Goal: Task Accomplishment & Management: Use online tool/utility

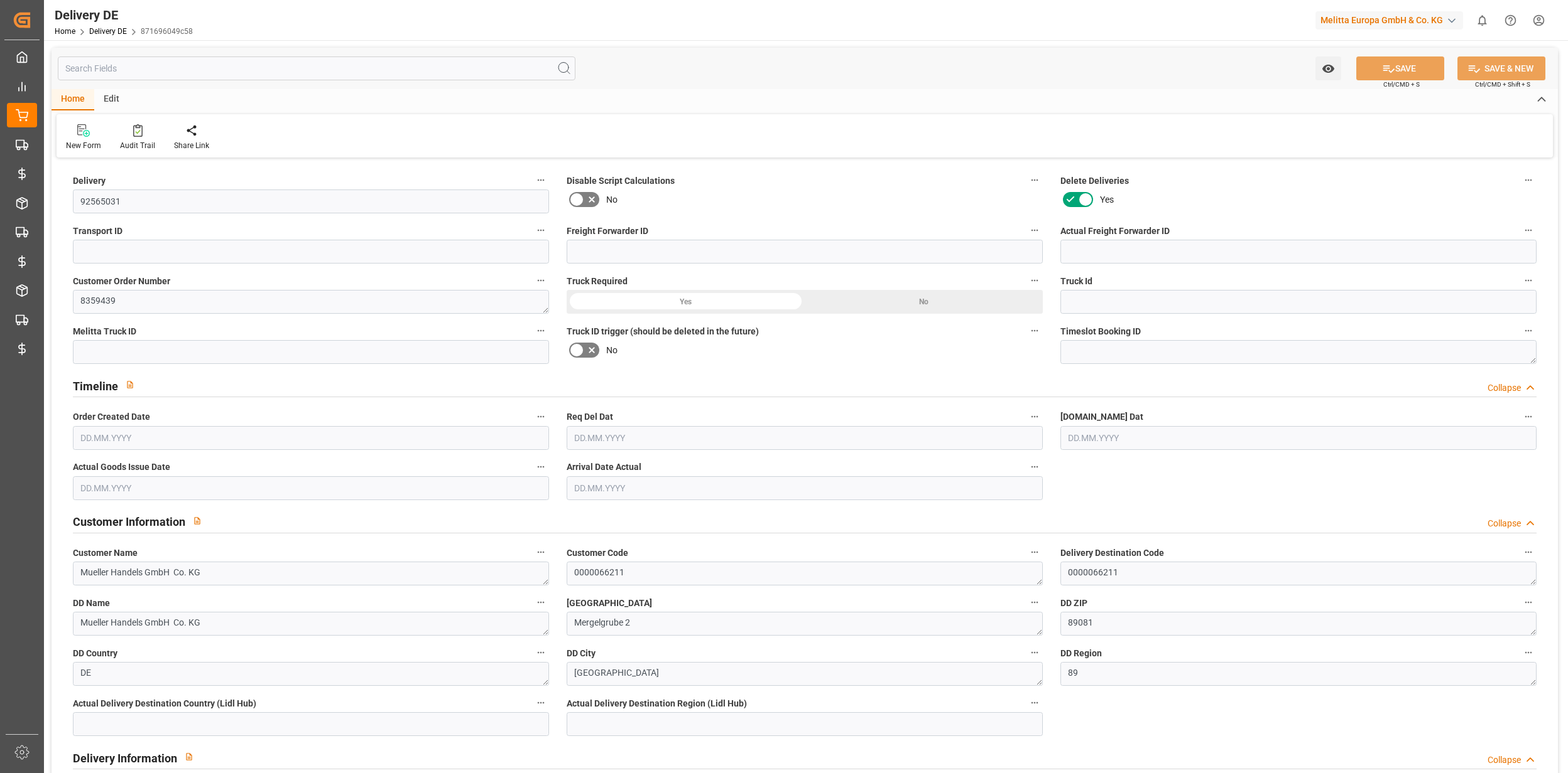
type input "0"
type input "37"
type input "2472.812"
type input "5538.33"
type input "56899.82"
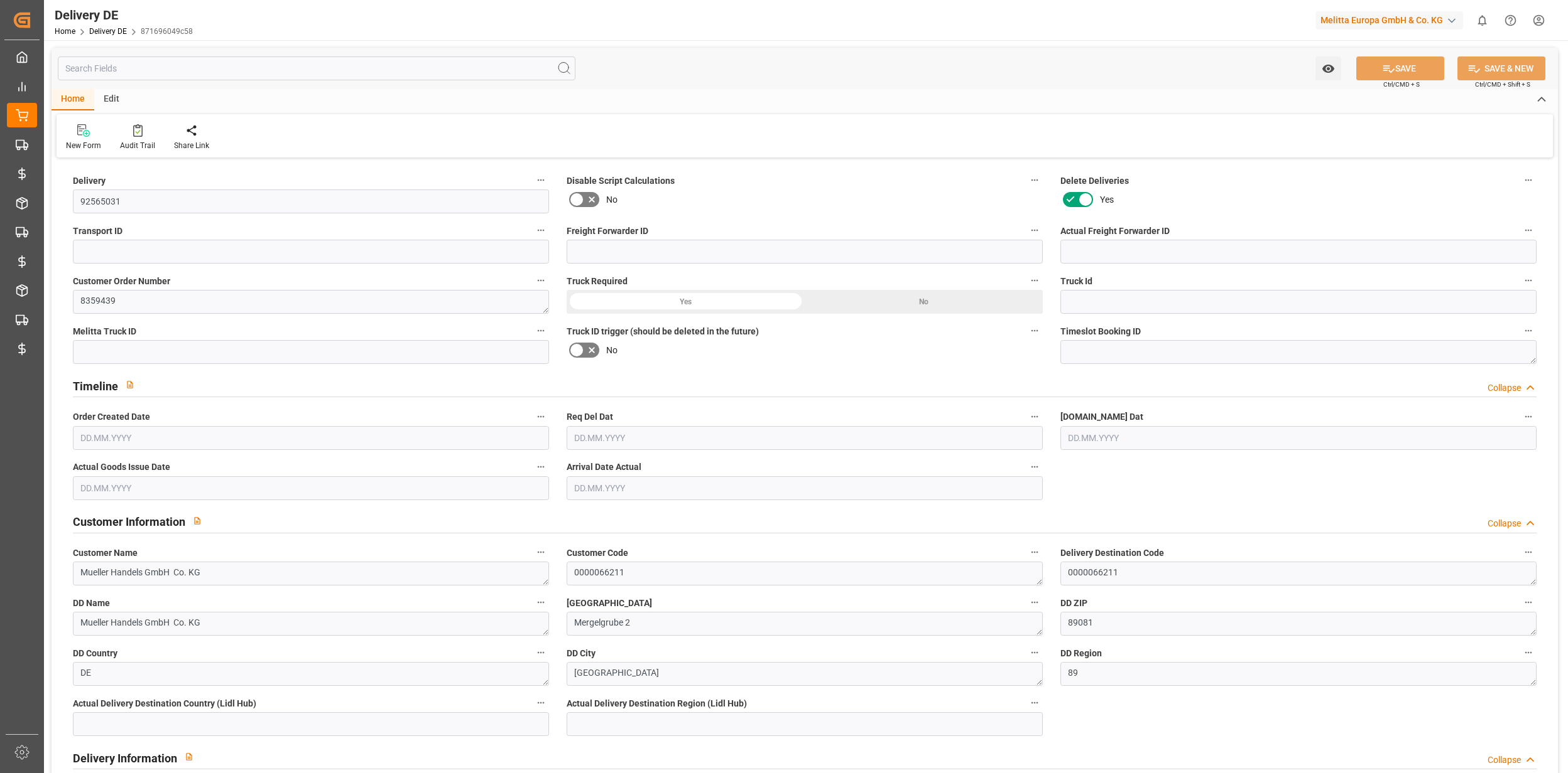
type input "[DATE]"
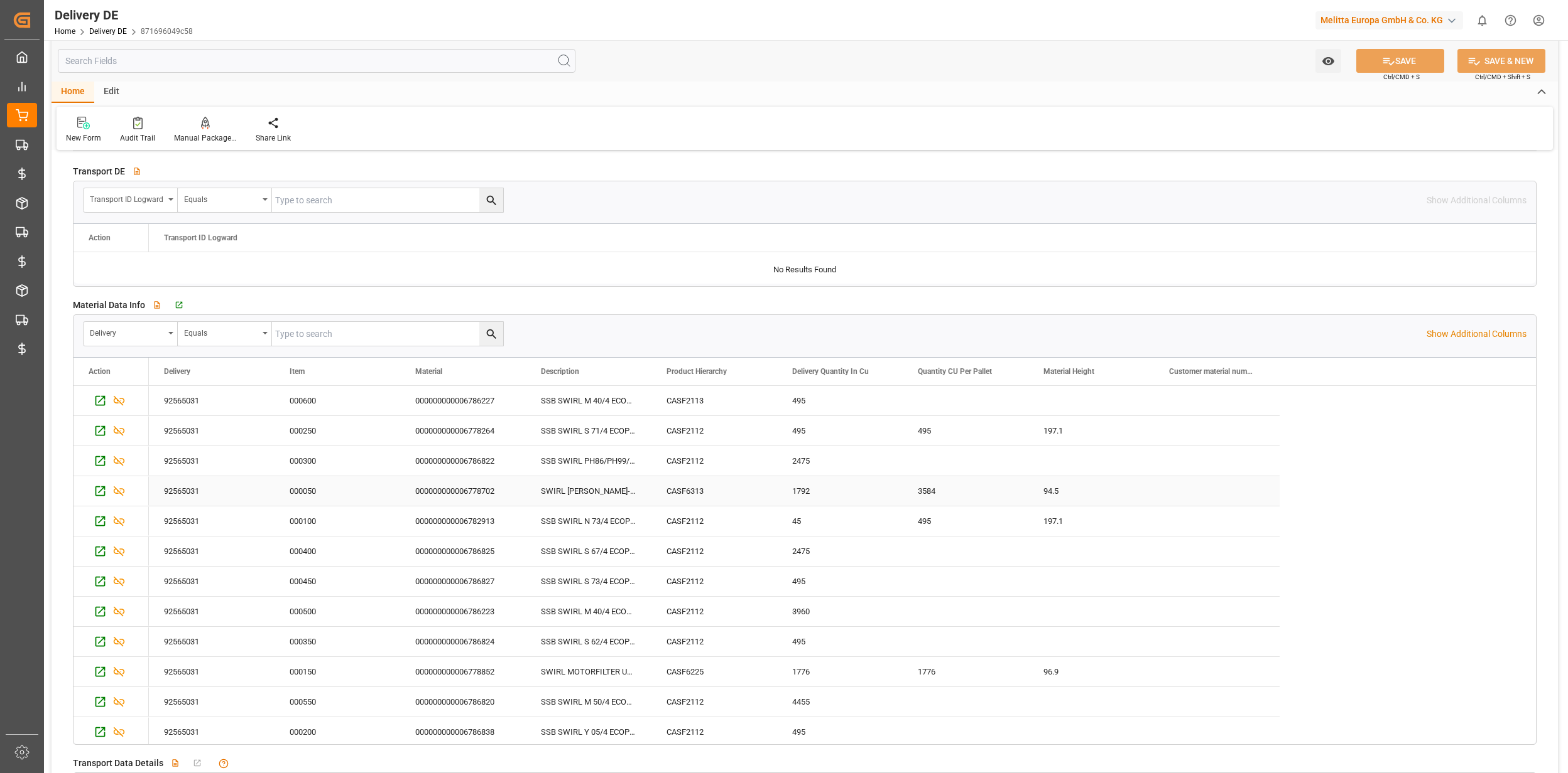
scroll to position [1924, 0]
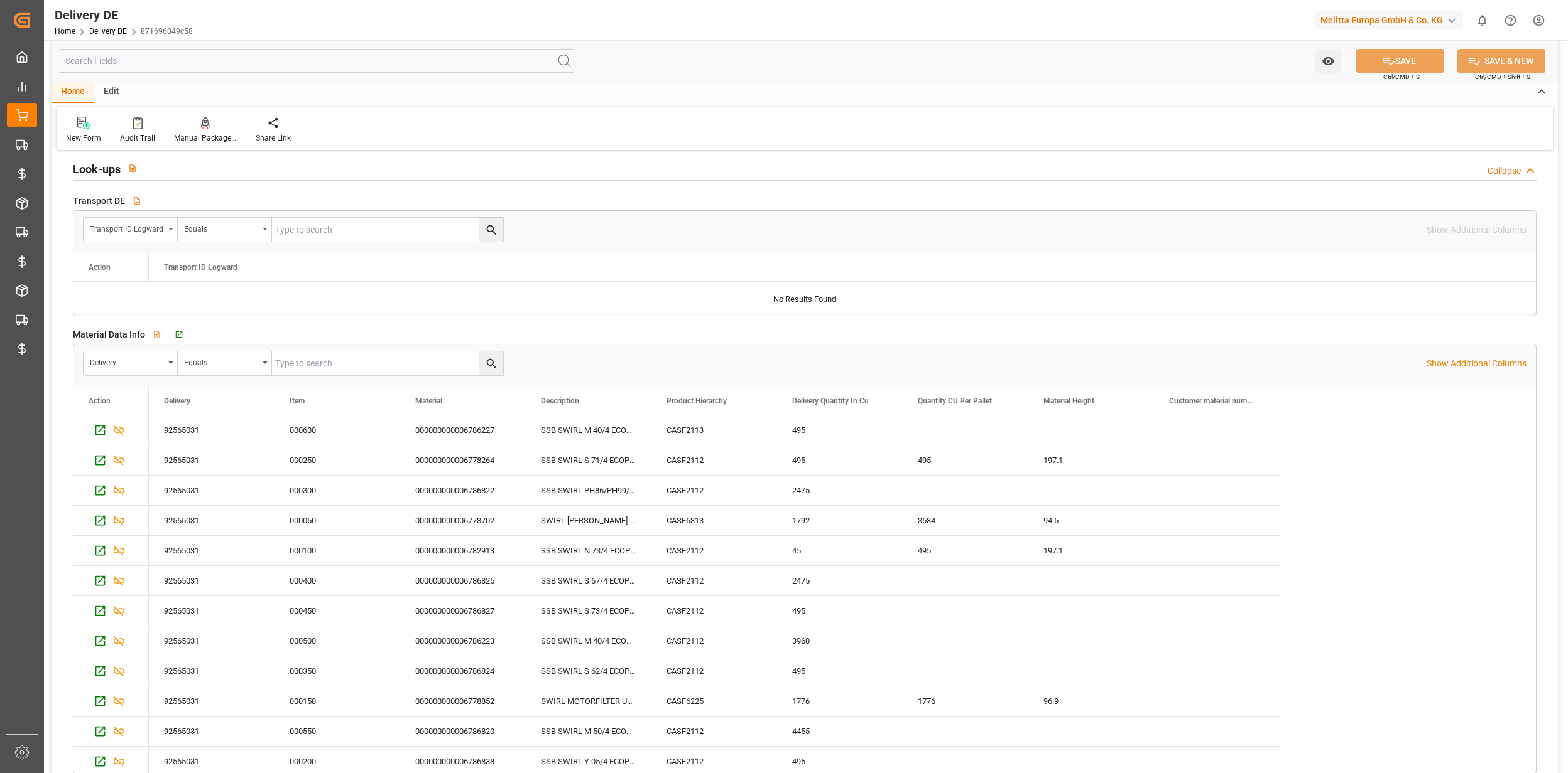
click at [254, 53] on input "text" at bounding box center [317, 61] width 518 height 24
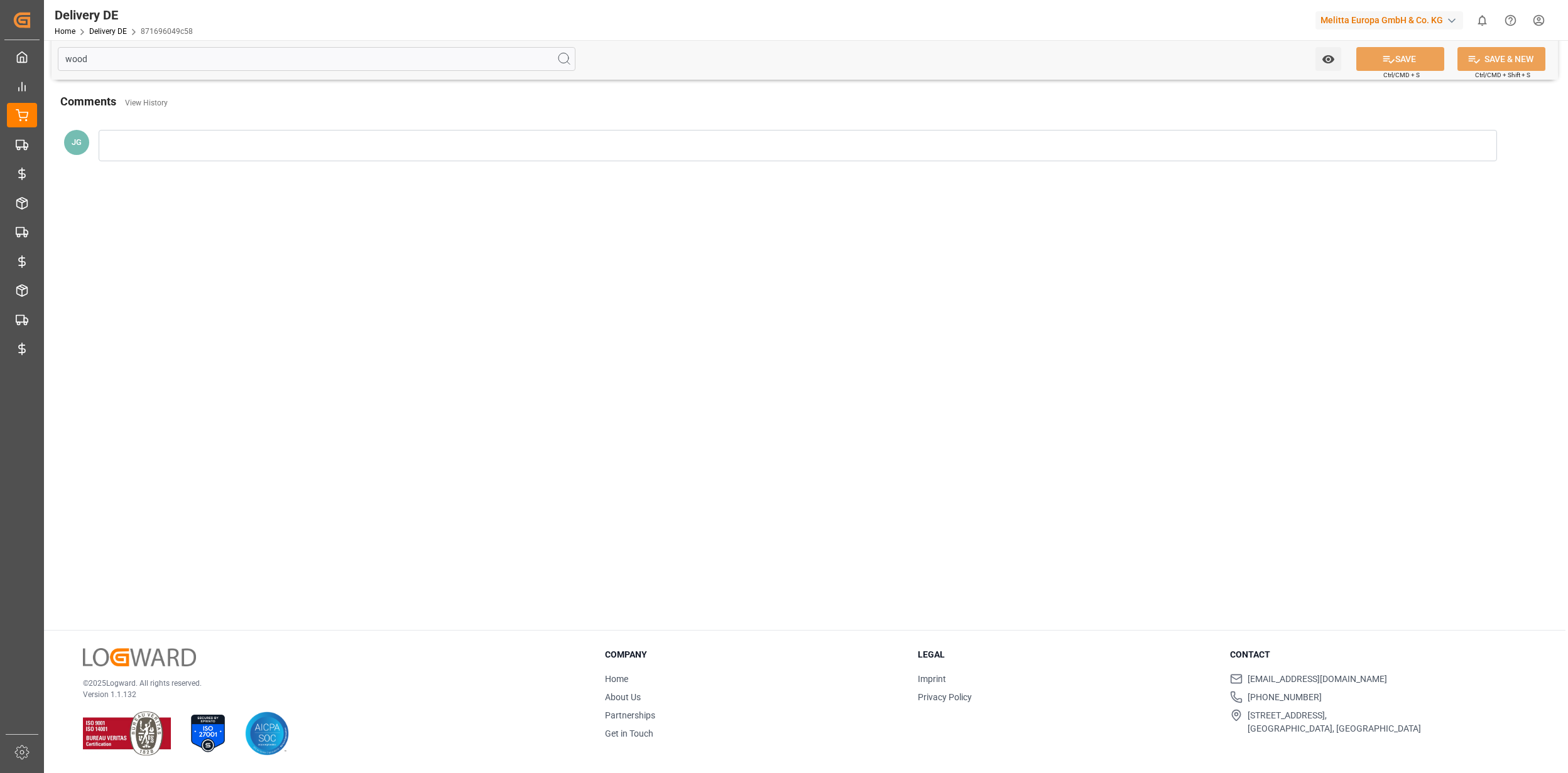
scroll to position [0, 0]
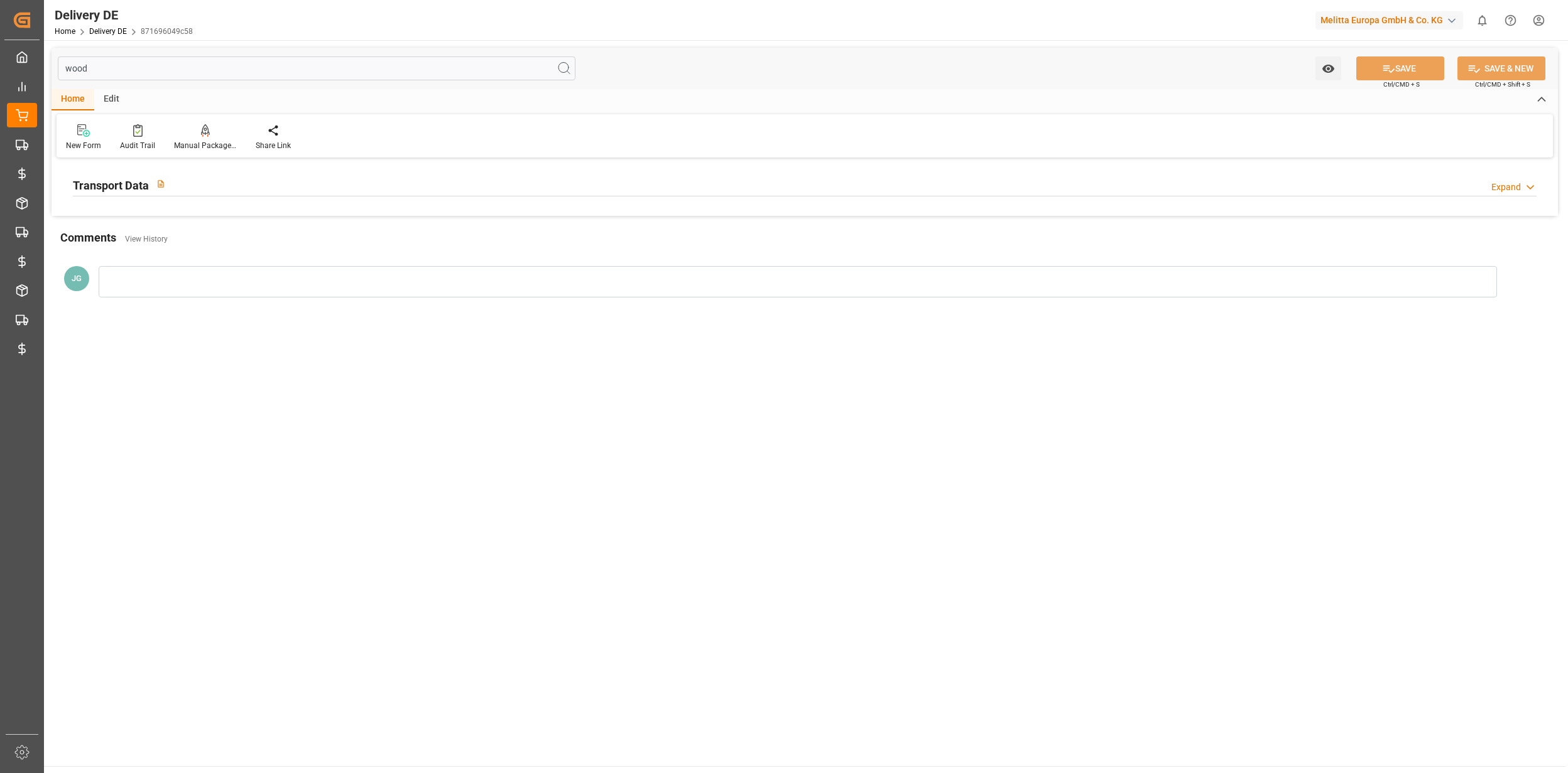
type input "wood"
click at [194, 180] on div "Transport Data Expand" at bounding box center [804, 183] width 1464 height 24
